Goal: Task Accomplishment & Management: Manage account settings

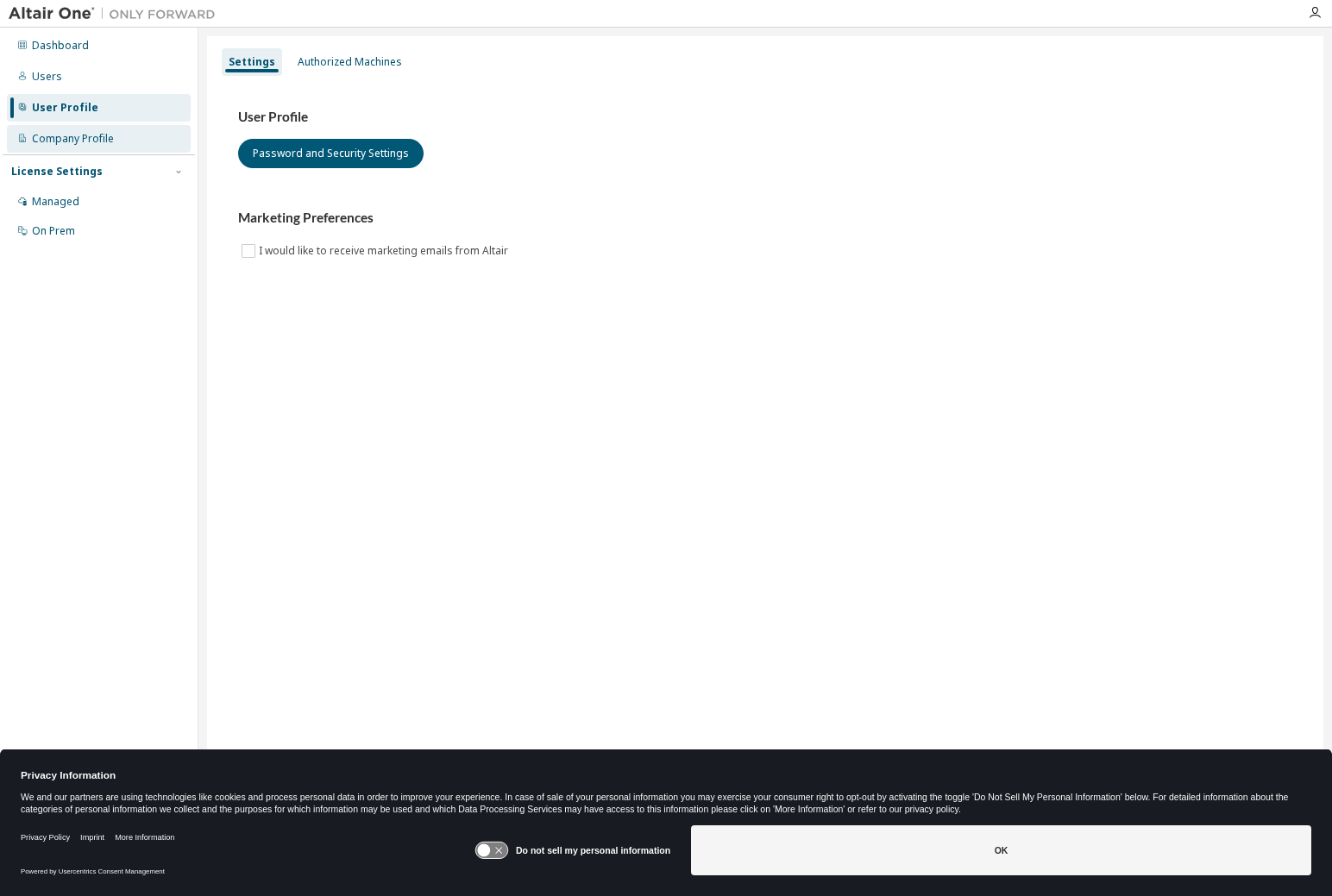
click at [81, 138] on div "Company Profile" at bounding box center [72, 139] width 82 height 14
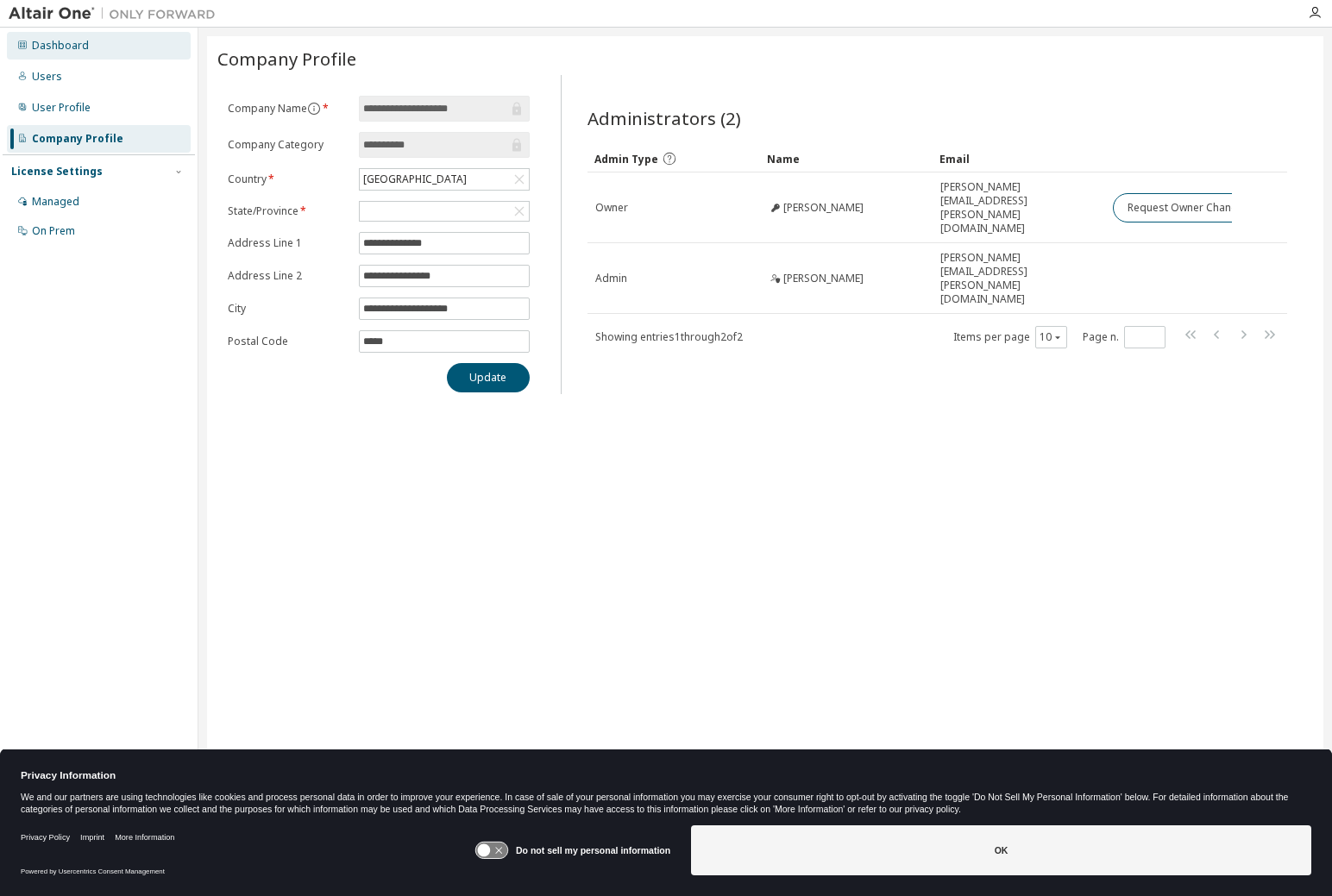
click at [79, 50] on div "Dashboard" at bounding box center [59, 45] width 57 height 14
